Goal: Information Seeking & Learning: Learn about a topic

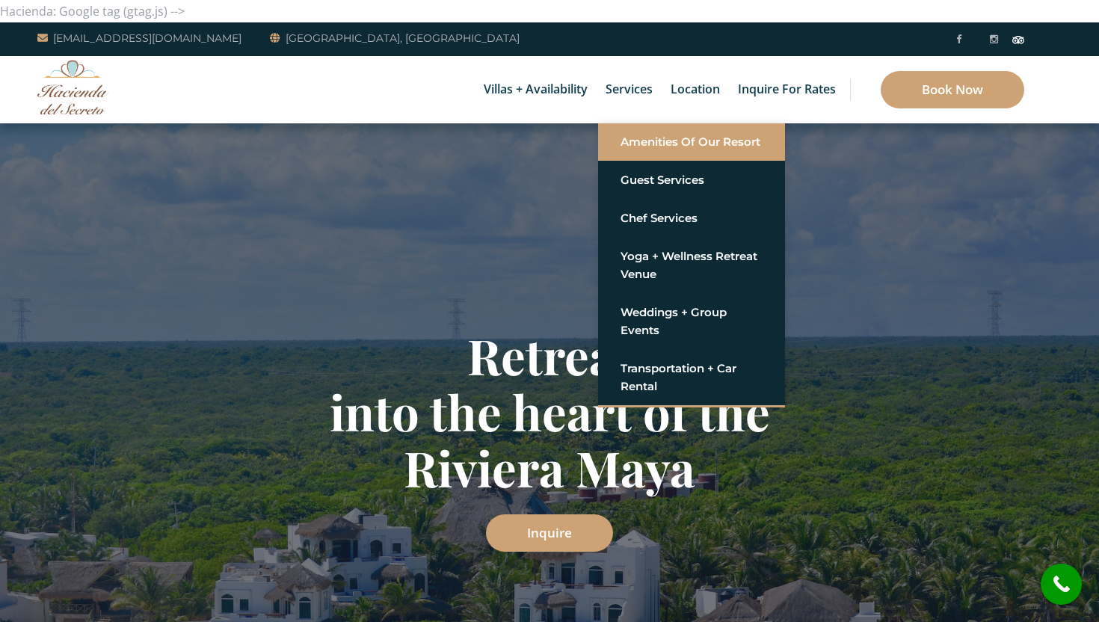
click at [648, 144] on link "Amenities of Our Resort" at bounding box center [692, 142] width 142 height 27
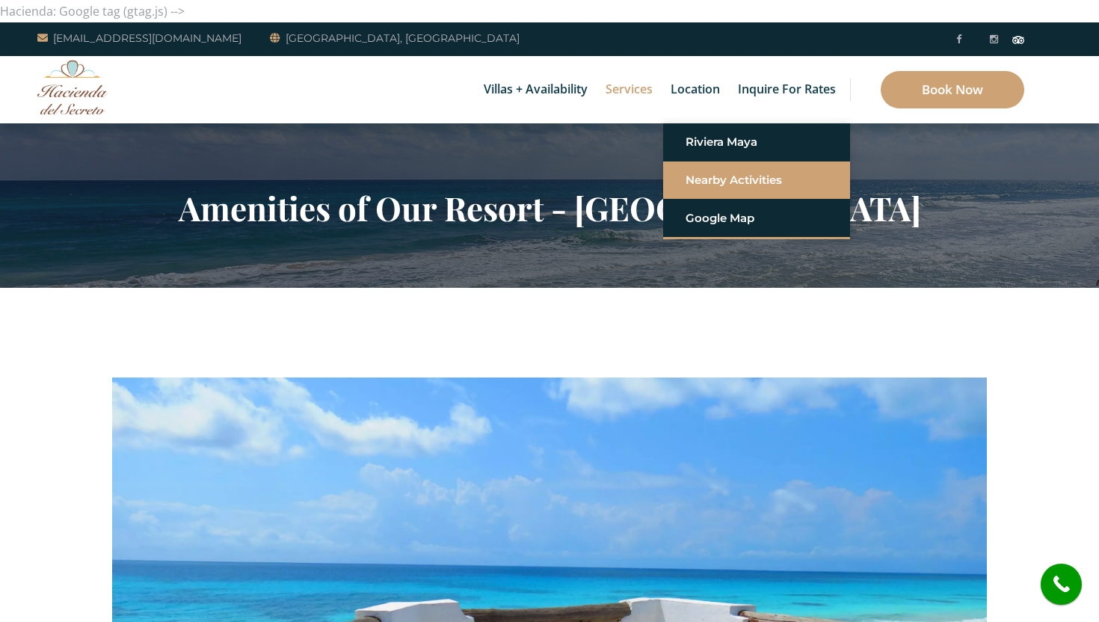
click at [711, 194] on li "Nearby Activities" at bounding box center [756, 181] width 187 height 38
click at [711, 180] on link "Nearby Activities" at bounding box center [757, 180] width 142 height 27
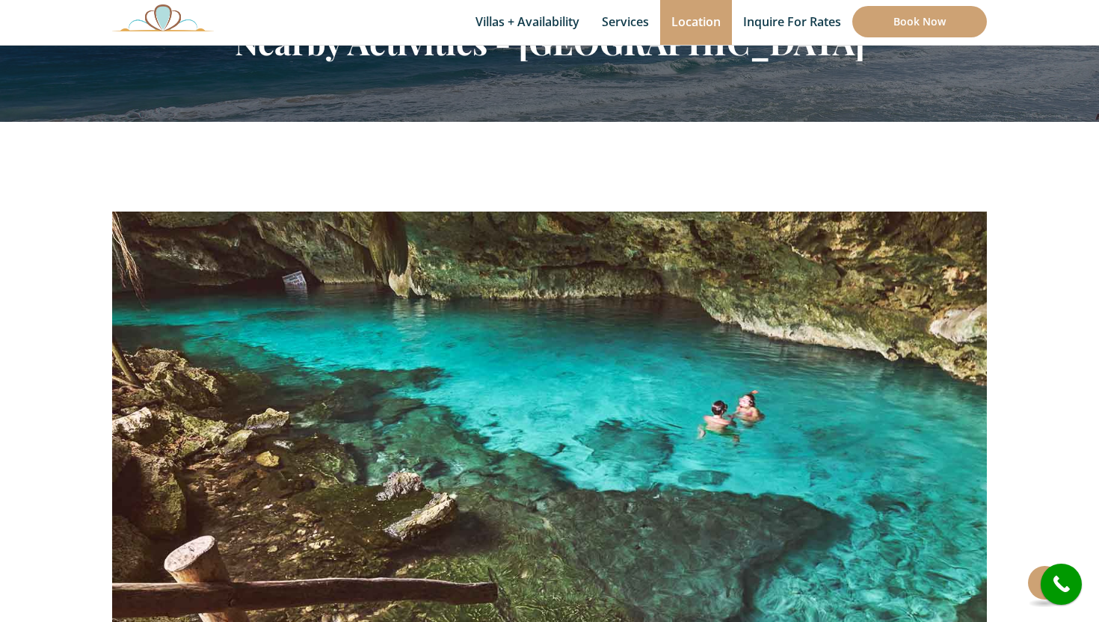
scroll to position [158, 0]
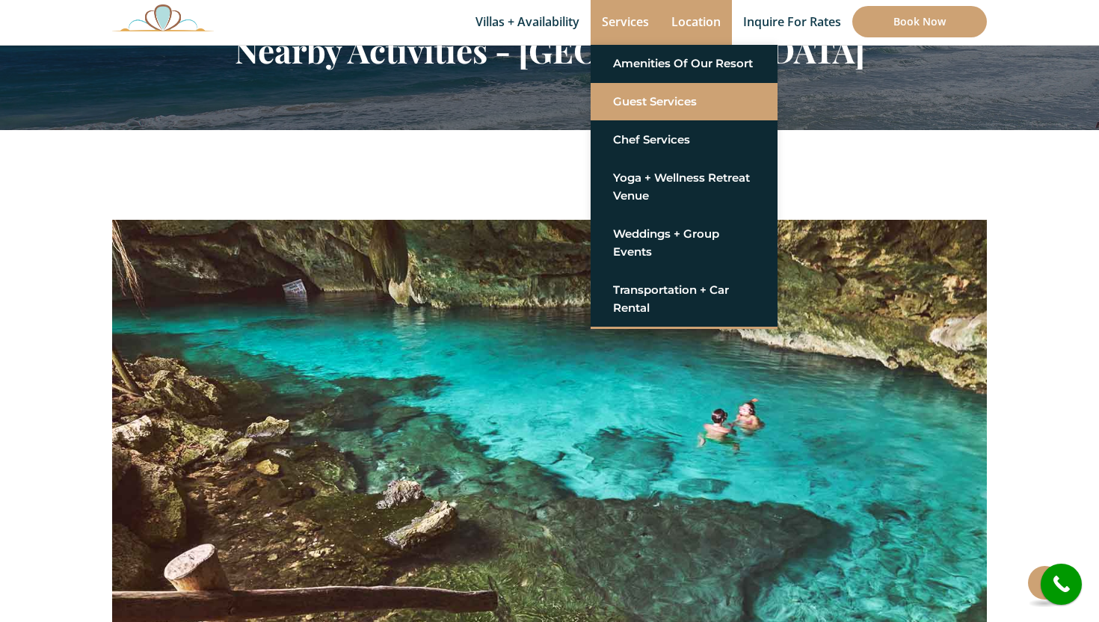
click at [638, 111] on link "Guest Services" at bounding box center [684, 101] width 142 height 27
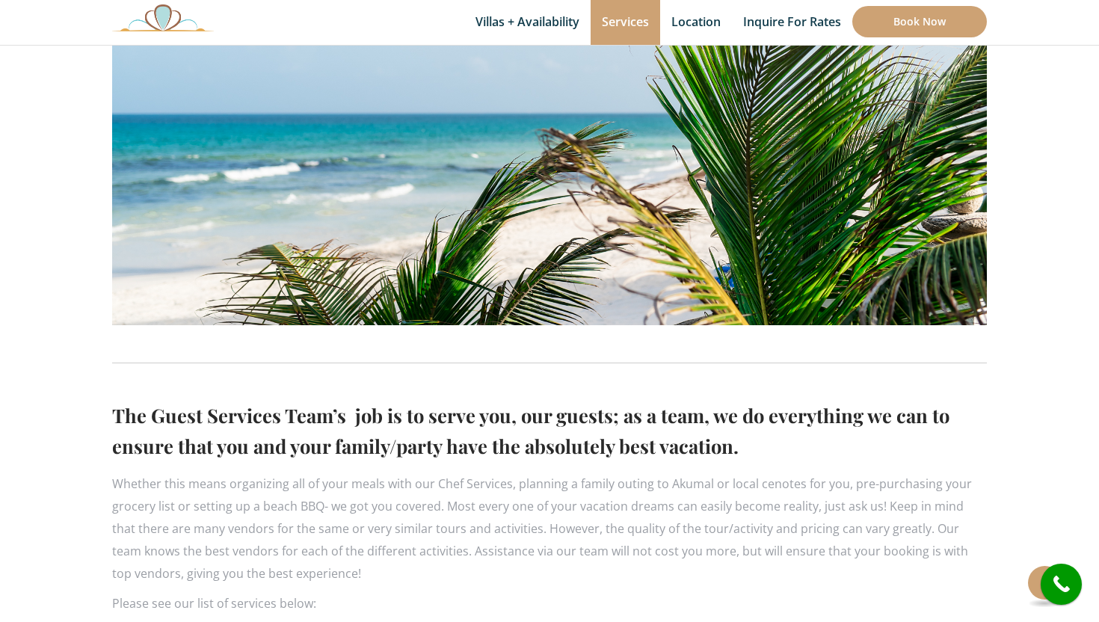
scroll to position [494, 0]
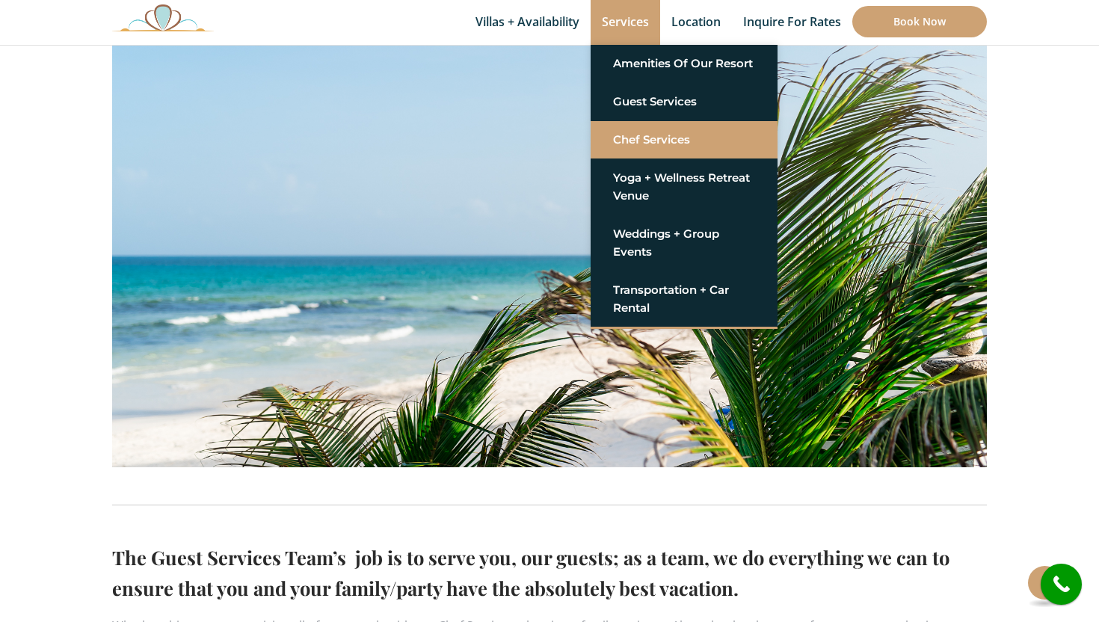
click at [631, 133] on link "Chef Services" at bounding box center [684, 139] width 142 height 27
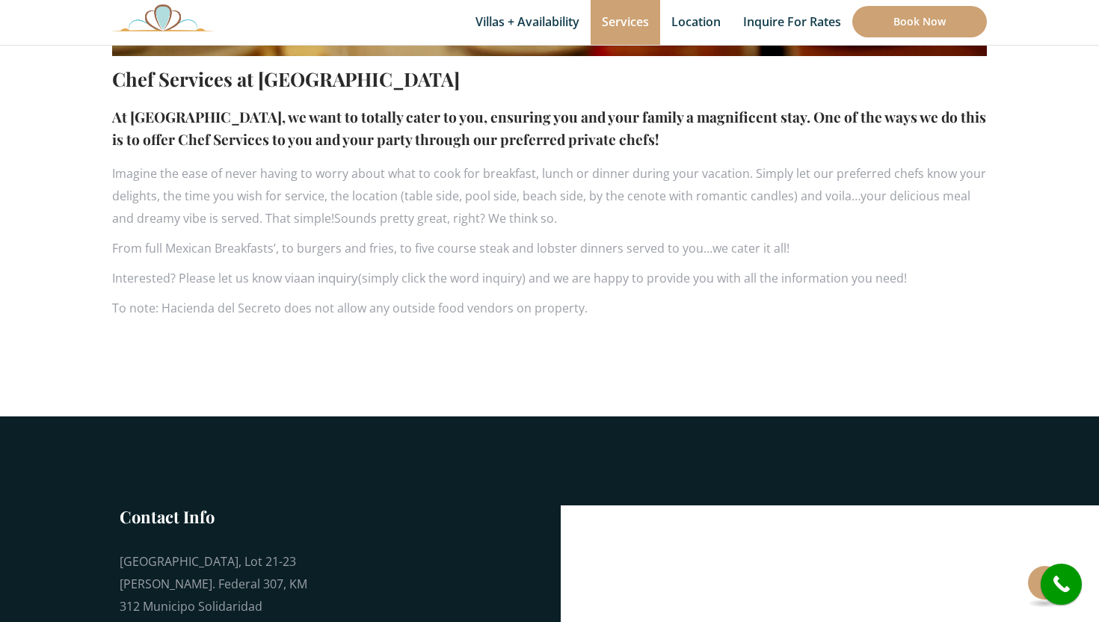
scroll to position [993, 0]
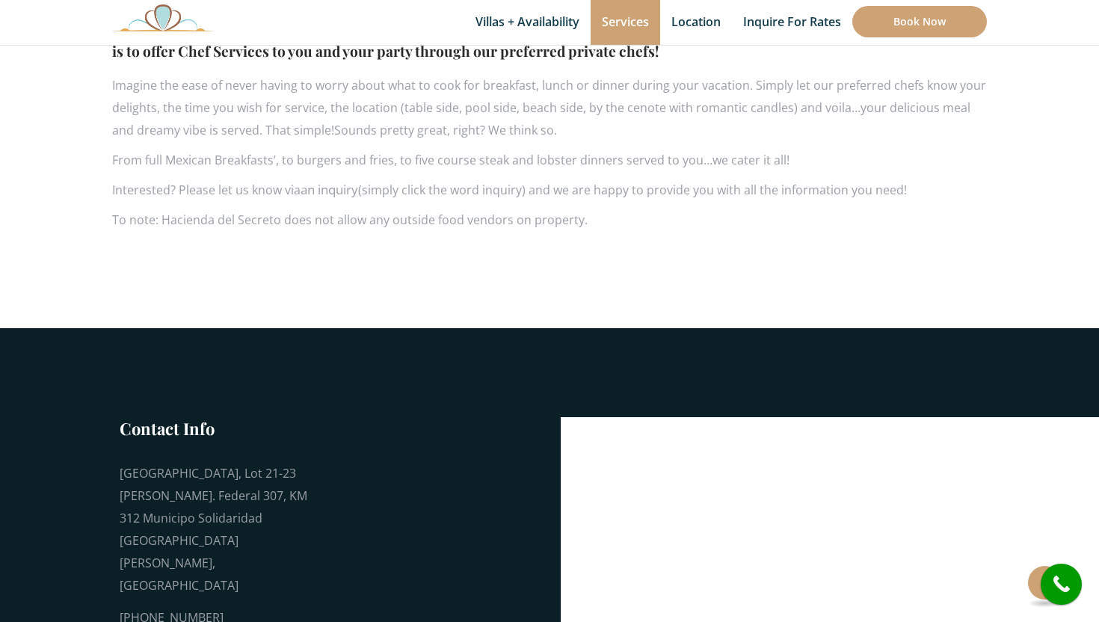
click at [176, 24] on img at bounding box center [163, 18] width 102 height 28
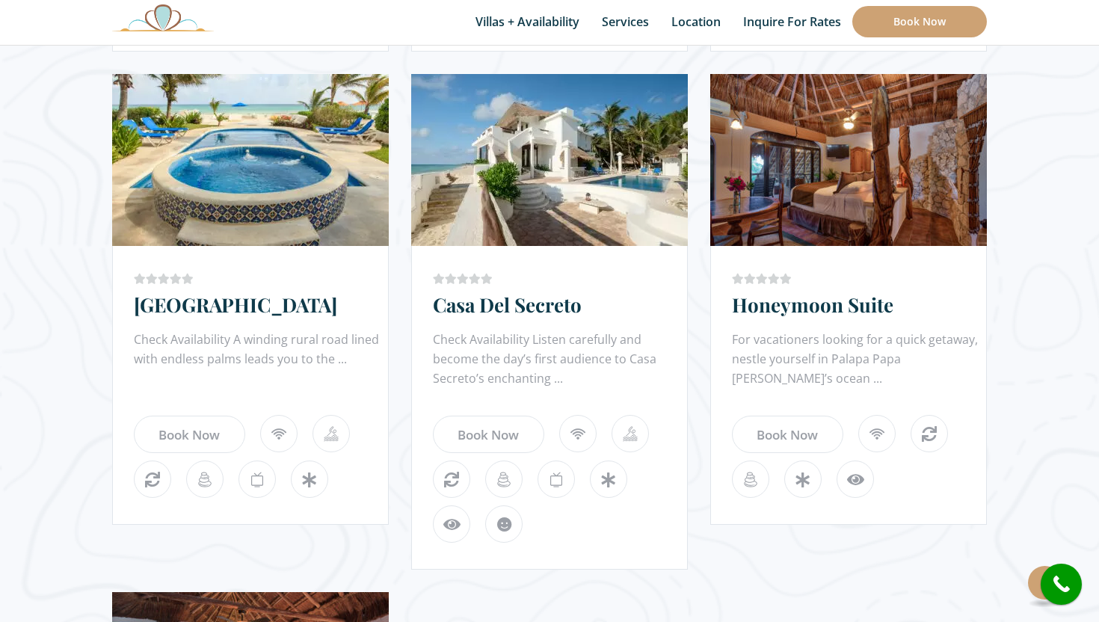
scroll to position [1375, 0]
